Goal: Navigation & Orientation: Find specific page/section

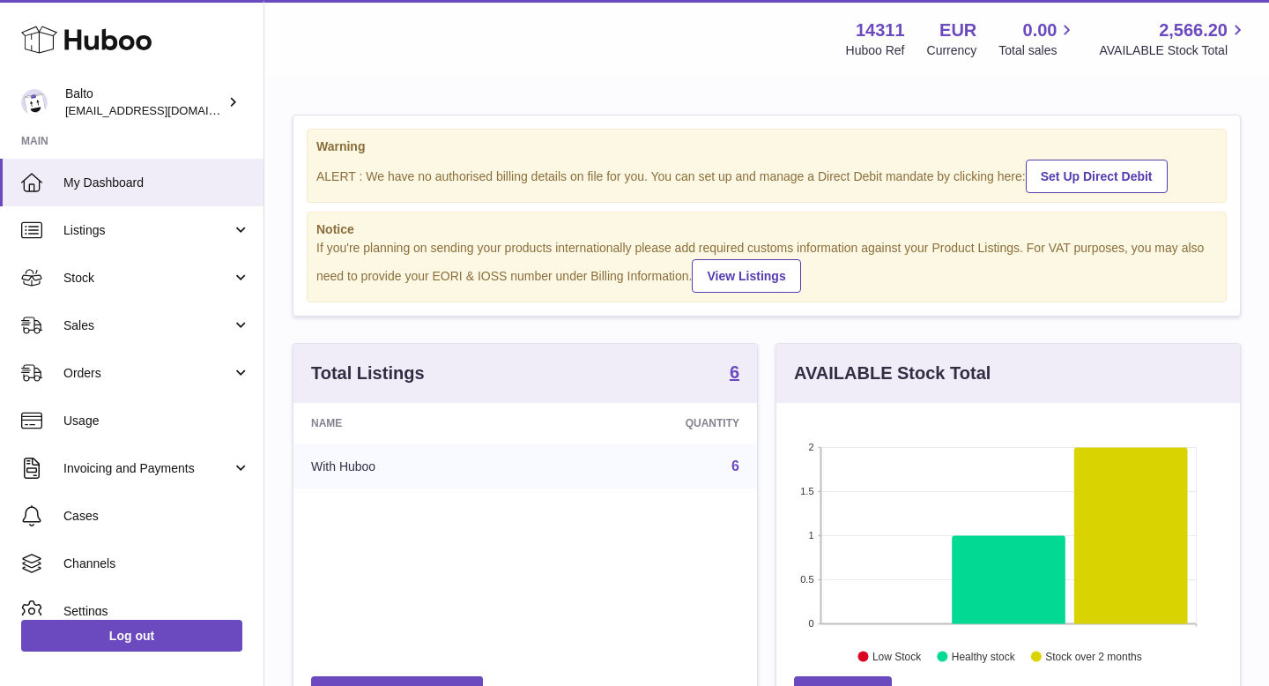
scroll to position [275, 463]
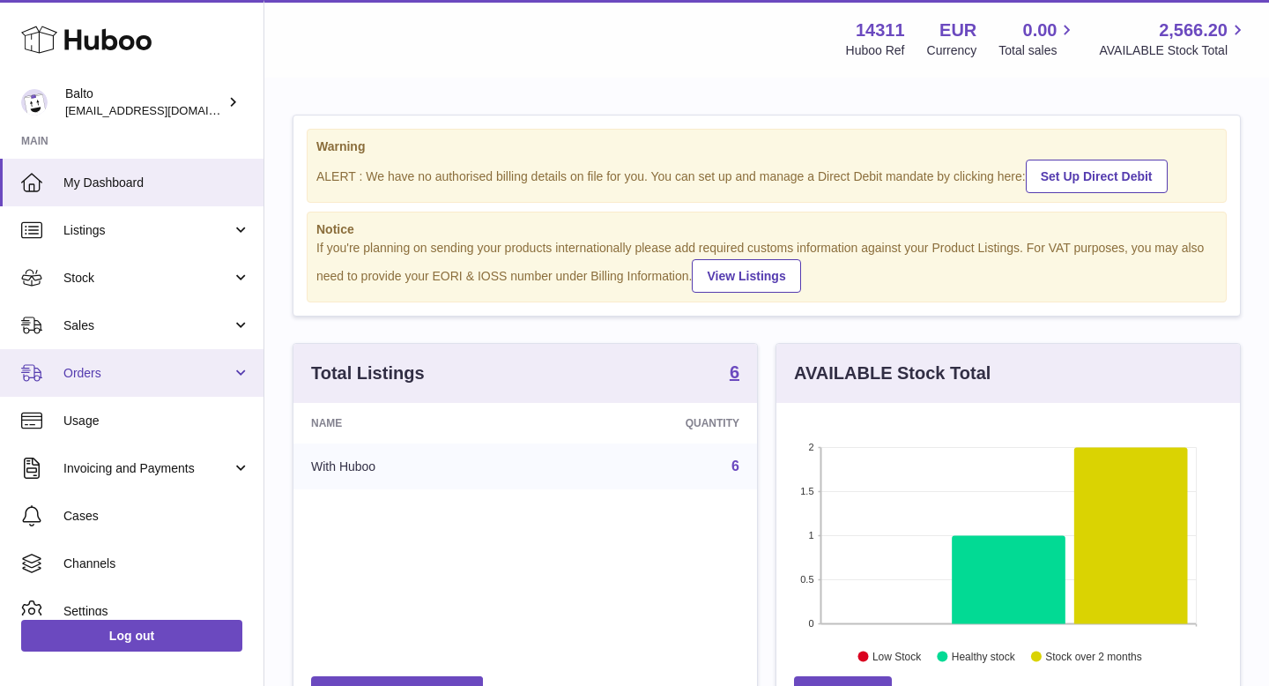
click at [195, 374] on span "Orders" at bounding box center [147, 373] width 168 height 17
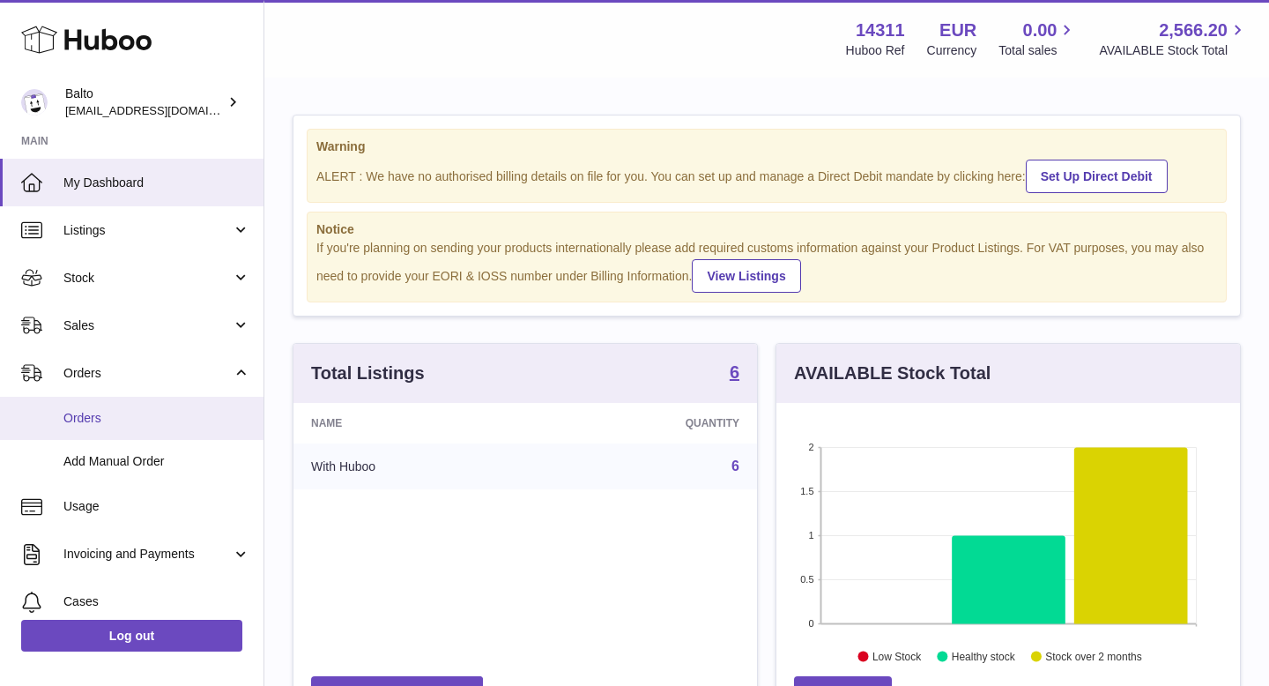
click at [154, 418] on span "Orders" at bounding box center [156, 418] width 187 height 17
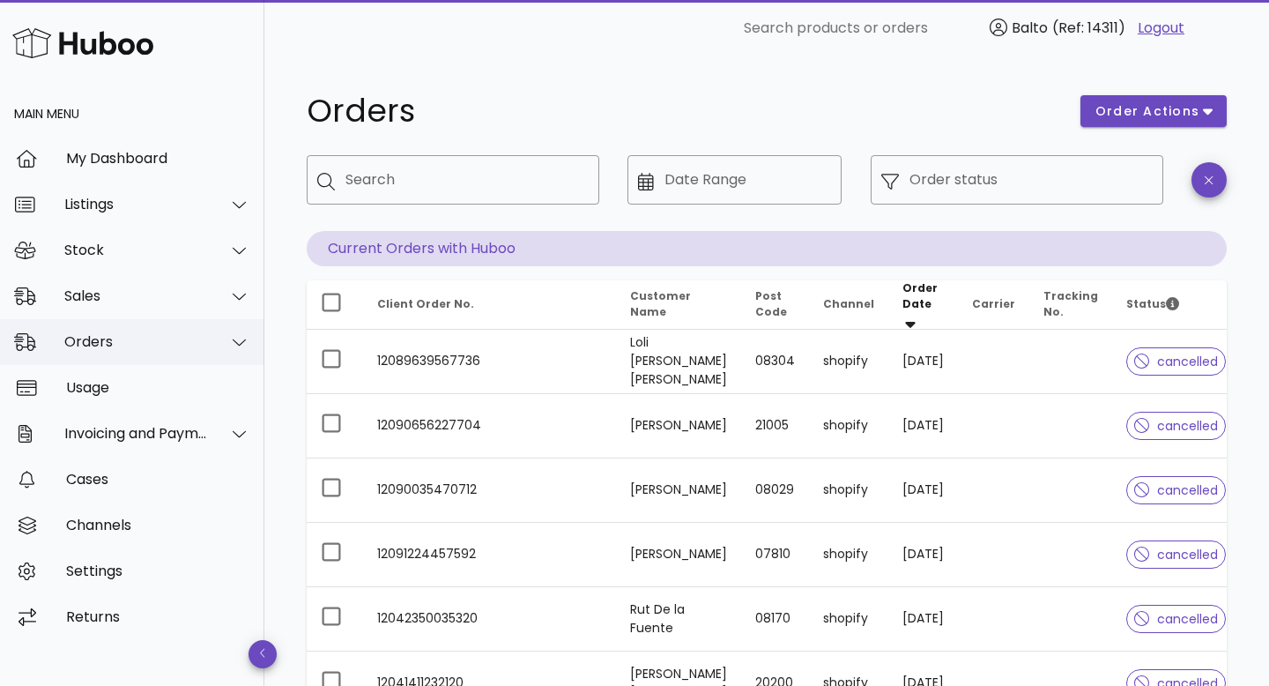
click at [123, 332] on div "Orders" at bounding box center [132, 342] width 264 height 46
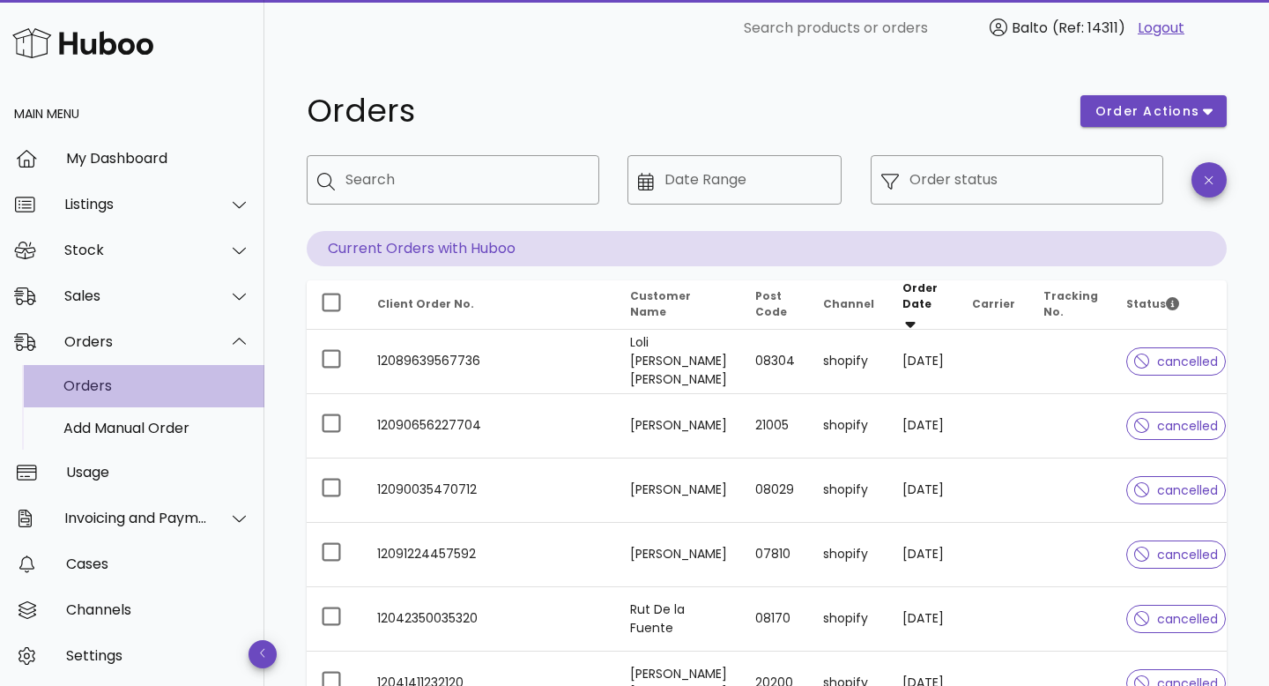
click at [101, 386] on div "Orders" at bounding box center [156, 385] width 187 height 17
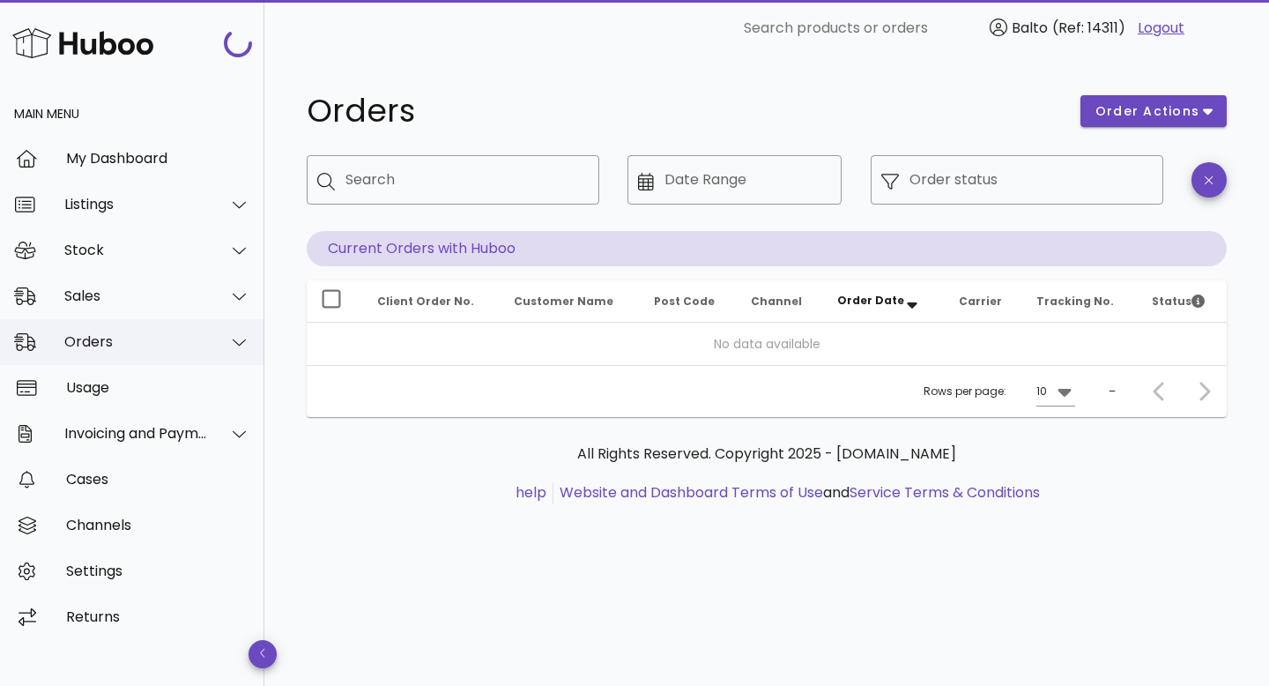
click at [110, 349] on div "Orders" at bounding box center [136, 341] width 144 height 17
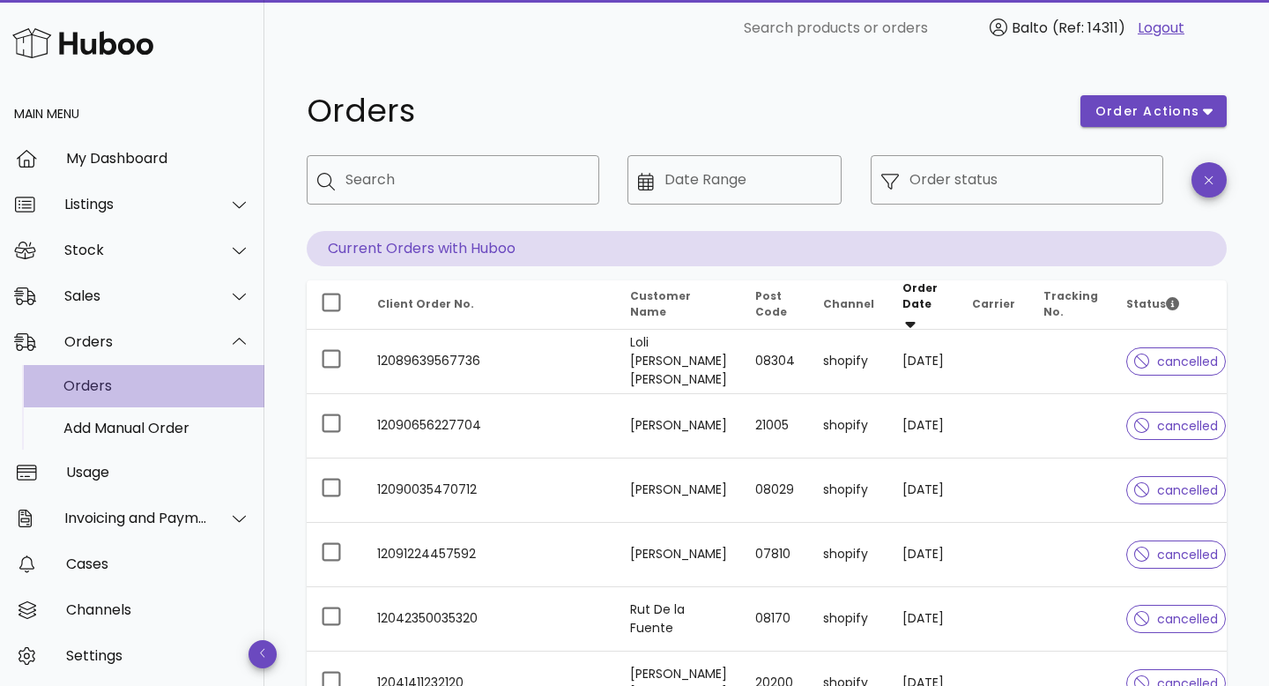
click at [93, 384] on div "Orders" at bounding box center [156, 385] width 187 height 17
